Goal: Task Accomplishment & Management: Manage account settings

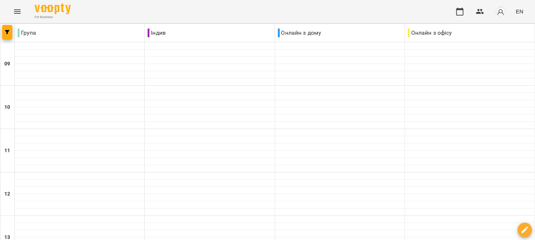
scroll to position [192, 0]
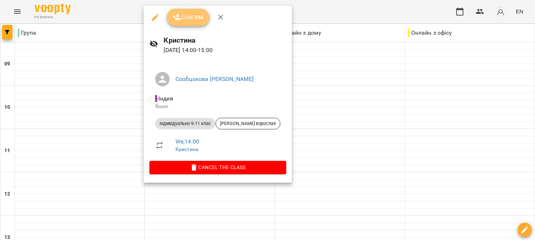
click at [182, 21] on span "Confirm" at bounding box center [188, 17] width 31 height 9
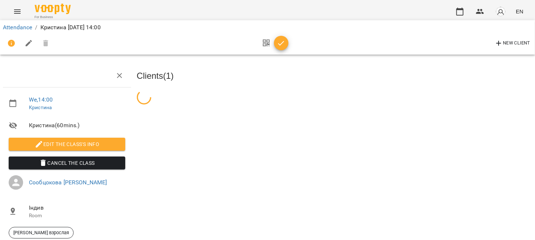
click at [280, 40] on icon "button" at bounding box center [281, 43] width 9 height 9
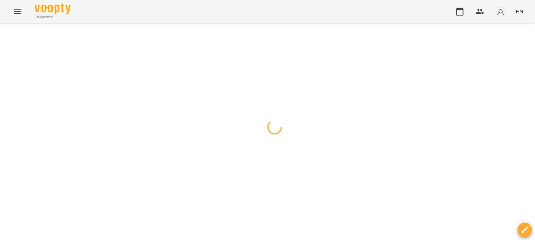
click at [179, 23] on div at bounding box center [267, 23] width 535 height 0
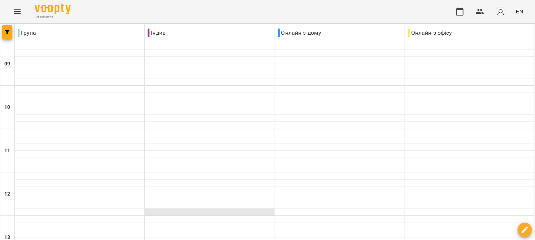
scroll to position [289, 0]
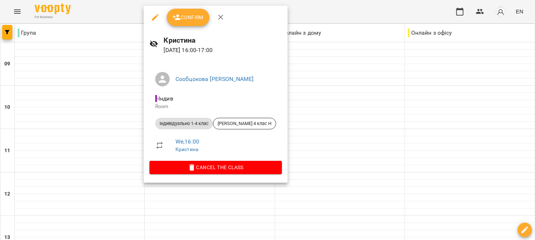
click at [189, 28] on div "Confirm" at bounding box center [216, 17] width 144 height 23
click at [189, 22] on button "Confirm" at bounding box center [188, 17] width 43 height 17
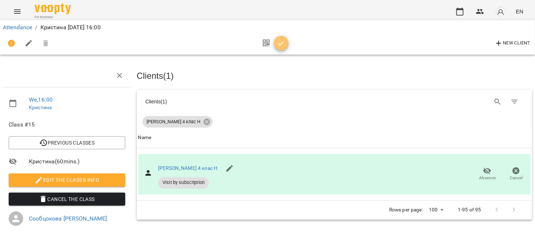
click at [281, 40] on icon "button" at bounding box center [281, 43] width 9 height 9
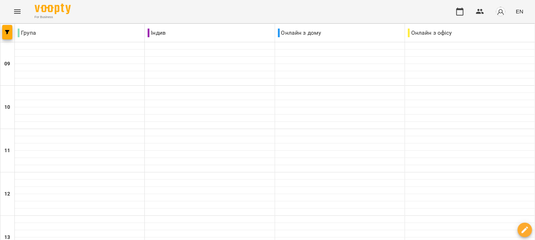
scroll to position [289, 0]
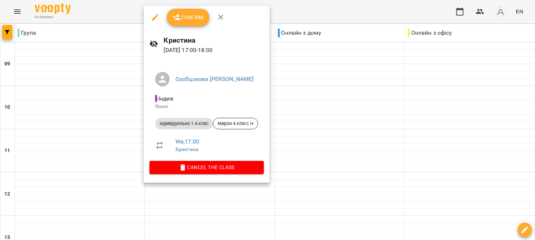
click at [186, 25] on button "Confirm" at bounding box center [188, 17] width 43 height 17
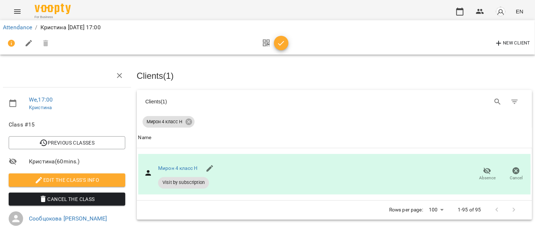
click at [275, 45] on span "button" at bounding box center [281, 43] width 14 height 9
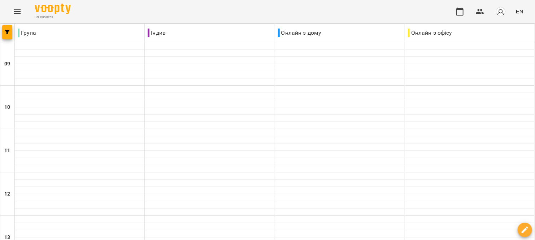
scroll to position [289, 0]
